Goal: Transaction & Acquisition: Download file/media

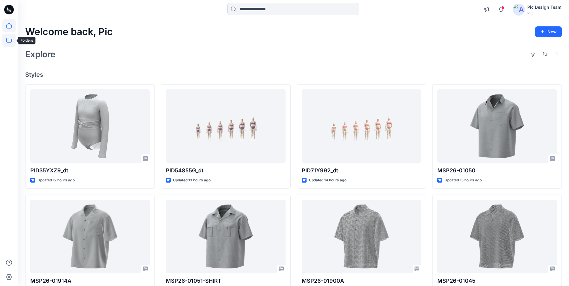
click at [8, 41] on icon at bounding box center [8, 40] width 13 height 13
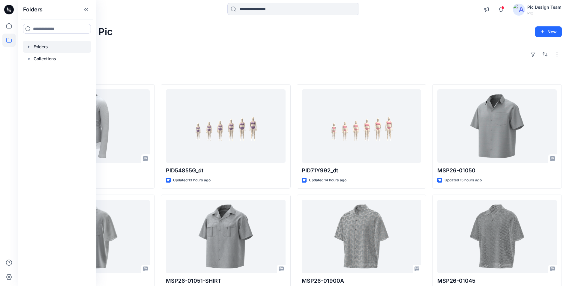
click at [36, 47] on div at bounding box center [57, 47] width 68 height 12
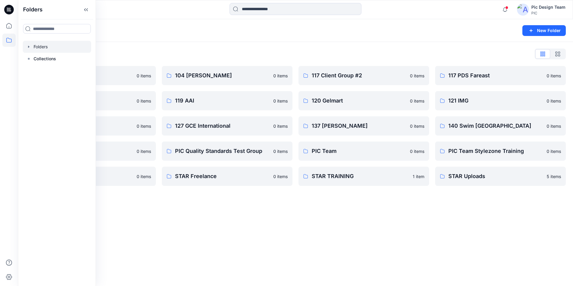
click at [235, 243] on div "Folders New Folder Folders List 103 HIS International 0 items 118 Add Black 0 i…" at bounding box center [295, 152] width 555 height 267
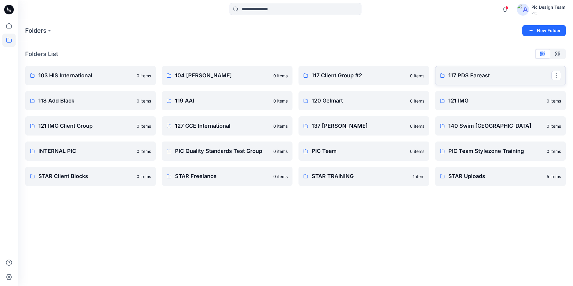
click at [461, 78] on p "117 PDS Fareast" at bounding box center [500, 75] width 103 height 8
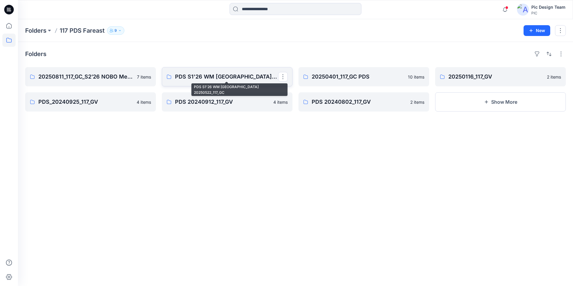
click at [218, 76] on p "PDS S1'26 WM [GEOGRAPHIC_DATA] 20250522_117_GC" at bounding box center [226, 77] width 103 height 8
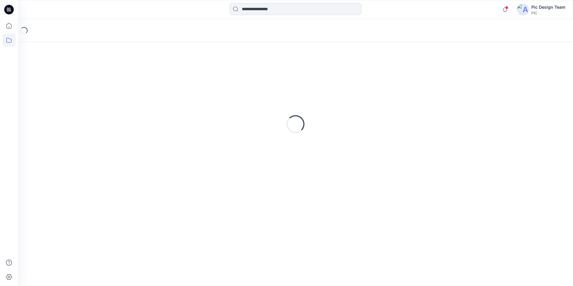
click at [218, 76] on div "Loading..." at bounding box center [295, 124] width 541 height 150
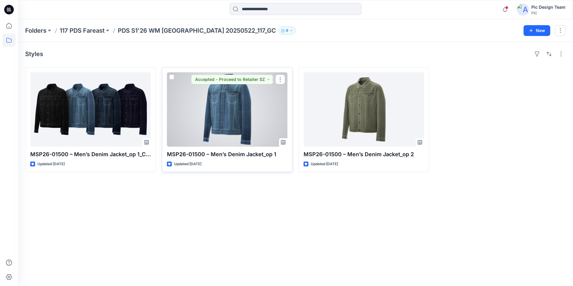
click at [235, 132] on div at bounding box center [227, 109] width 121 height 74
click at [235, 132] on div "Folders 117 PDS Fareast PDS S1'26 WM [GEOGRAPHIC_DATA] 20250522_117_GC 9 New St…" at bounding box center [295, 152] width 555 height 267
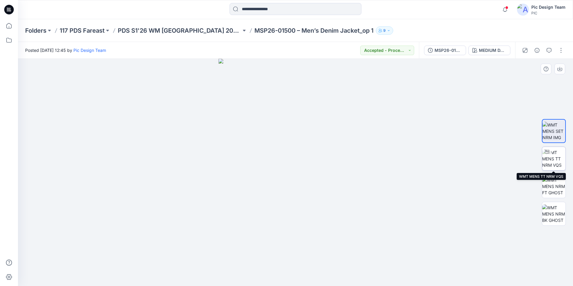
click at [558, 155] on img at bounding box center [553, 158] width 23 height 19
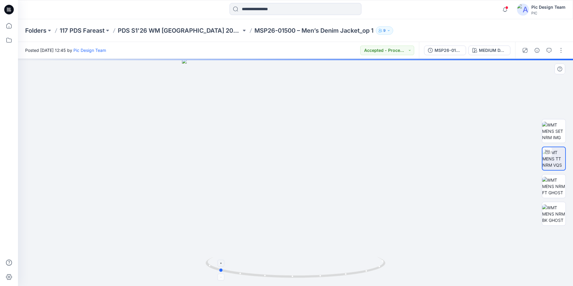
drag, startPoint x: 297, startPoint y: 277, endPoint x: 219, endPoint y: 267, distance: 77.8
click at [219, 267] on icon at bounding box center [296, 268] width 181 height 22
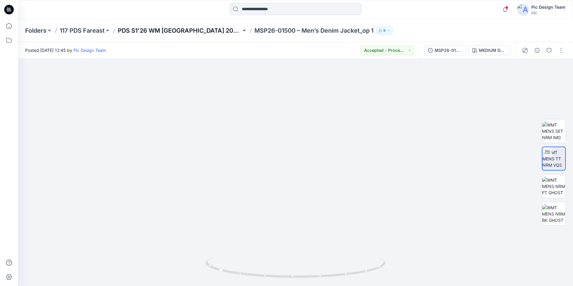
click at [196, 32] on p "PDS S1'26 WM [GEOGRAPHIC_DATA] 20250522_117_GC" at bounding box center [180, 30] width 124 height 8
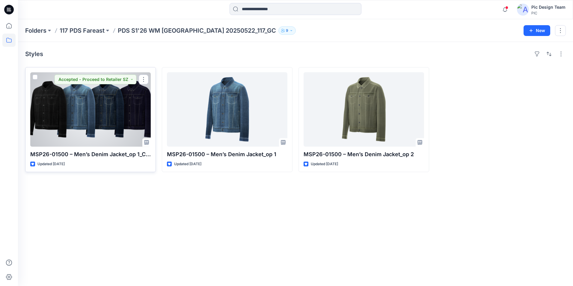
click at [114, 107] on div at bounding box center [90, 109] width 121 height 74
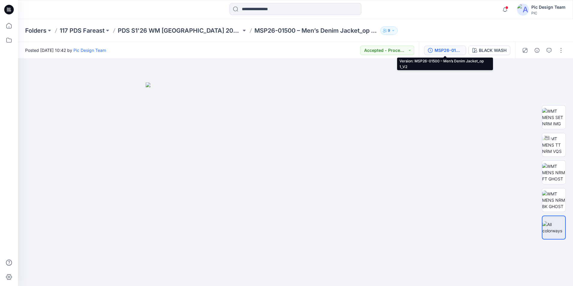
click at [446, 51] on div "MSP26-01500 – Men’s Denim Jacket_op 1_V2" at bounding box center [449, 50] width 28 height 7
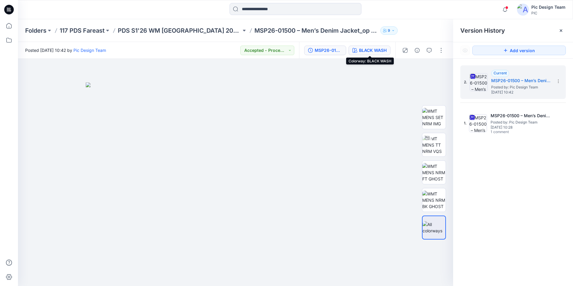
click at [365, 51] on div "BLACK WASH" at bounding box center [373, 50] width 28 height 7
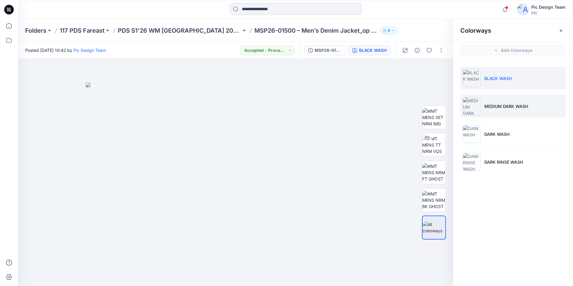
click at [500, 111] on li "MEDIUM DARK WASH" at bounding box center [514, 106] width 106 height 23
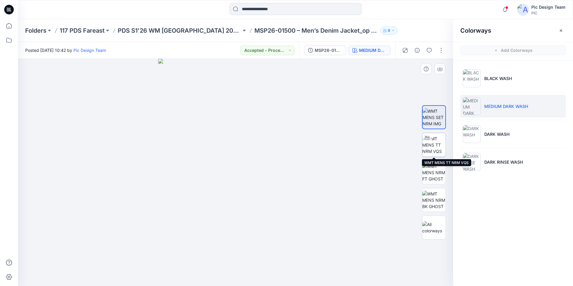
click at [433, 145] on img at bounding box center [433, 145] width 23 height 19
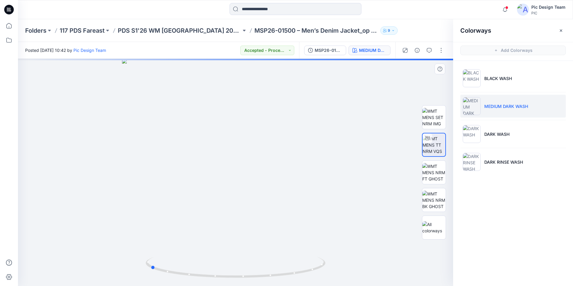
drag, startPoint x: 240, startPoint y: 279, endPoint x: 331, endPoint y: 276, distance: 90.6
click at [331, 276] on div at bounding box center [235, 172] width 435 height 227
click at [330, 52] on div "MSP26-01500 – Men’s Denim Jacket_op 1_V2" at bounding box center [329, 50] width 28 height 7
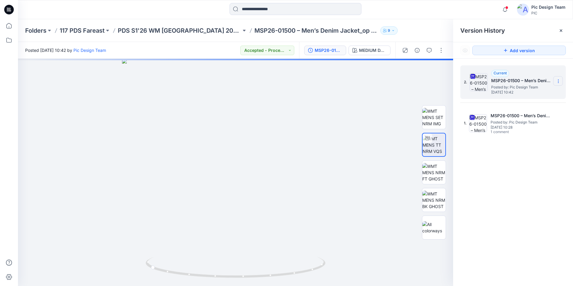
click at [557, 79] on icon at bounding box center [558, 81] width 5 height 5
click at [536, 94] on span "Download Source BW File" at bounding box center [528, 92] width 50 height 7
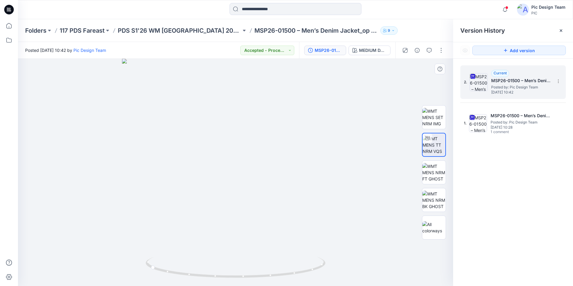
click at [334, 162] on div at bounding box center [235, 172] width 435 height 227
